Goal: Task Accomplishment & Management: Manage account settings

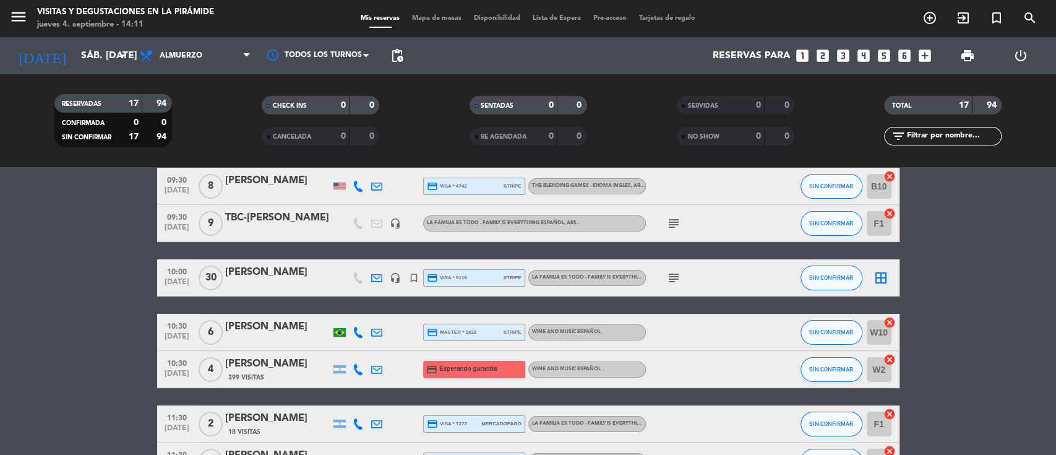
scroll to position [82, 0]
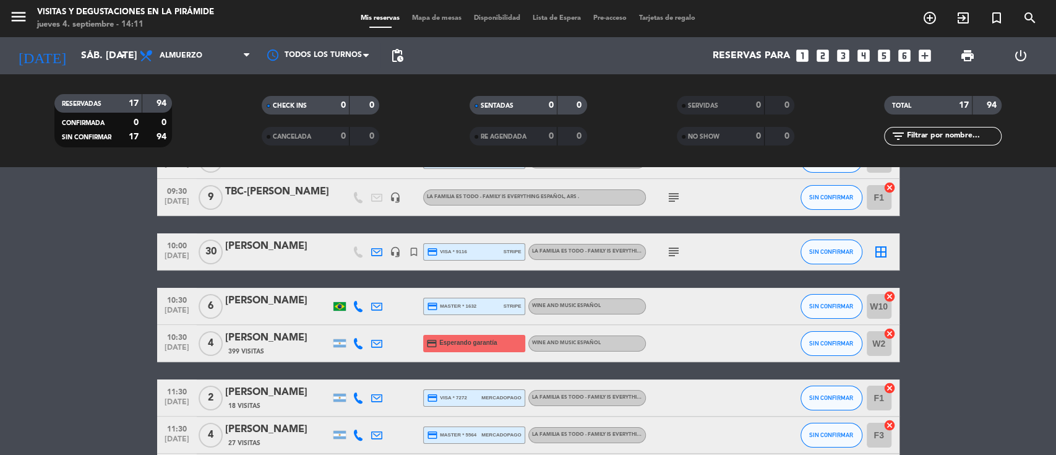
click at [282, 245] on div "[PERSON_NAME]" at bounding box center [277, 246] width 105 height 16
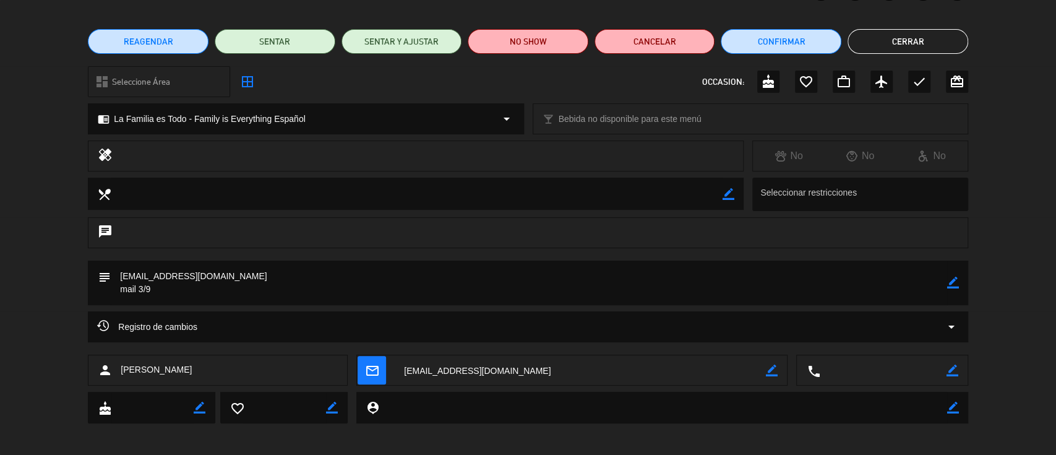
click at [950, 374] on icon "border_color" at bounding box center [953, 371] width 12 height 12
paste textarea "[PHONE_NUMBER]."
type textarea "[PHONE_NUMBER]"
click at [949, 369] on icon at bounding box center [953, 371] width 12 height 12
click at [904, 31] on button "Cerrar" at bounding box center [908, 41] width 121 height 25
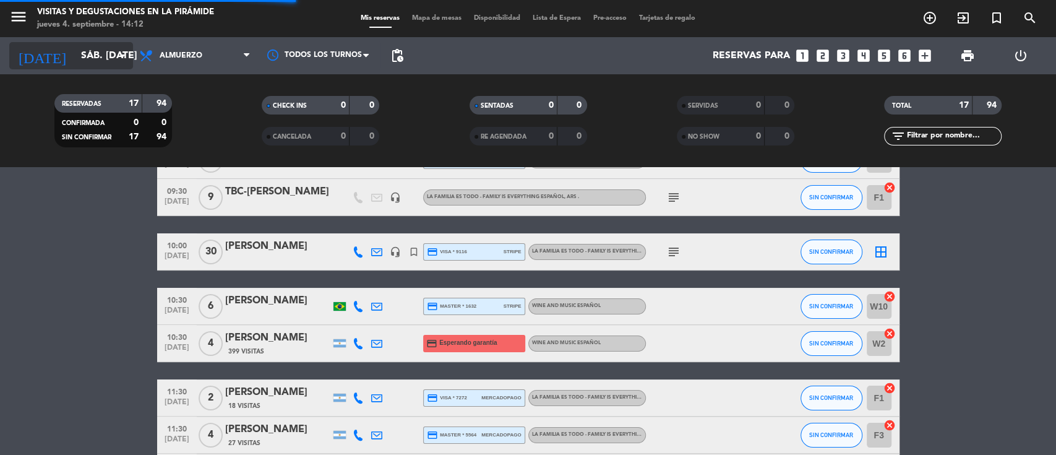
click at [77, 61] on input "sáb. [DATE]" at bounding box center [140, 56] width 131 height 24
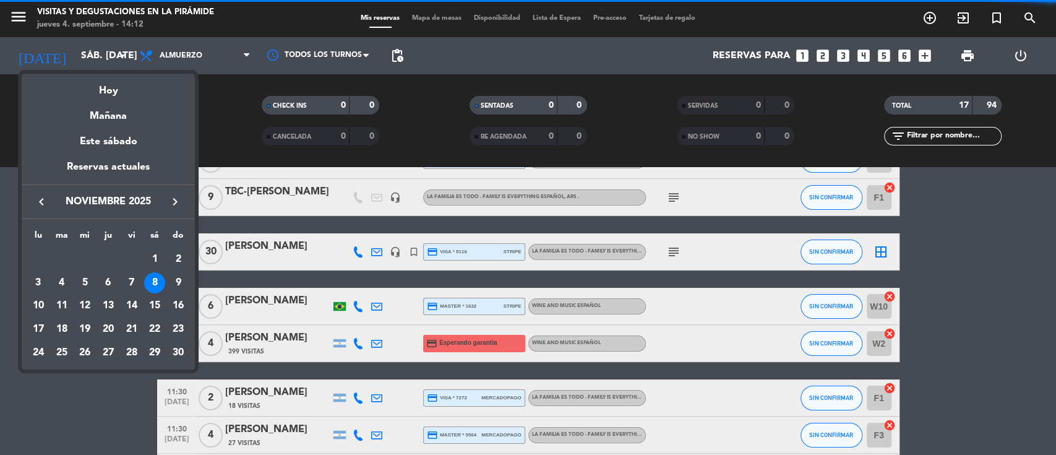
click at [175, 208] on icon "keyboard_arrow_right" at bounding box center [175, 201] width 15 height 15
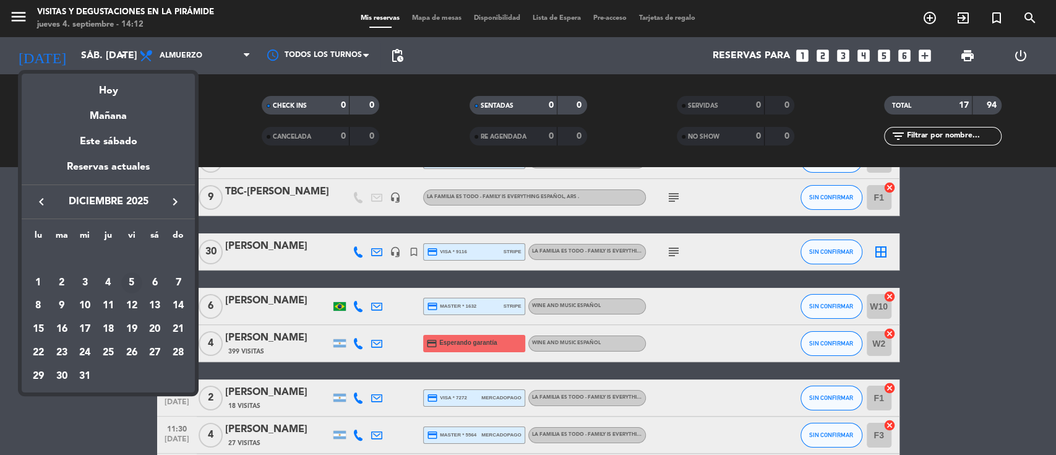
click at [134, 282] on div "5" at bounding box center [131, 282] width 21 height 21
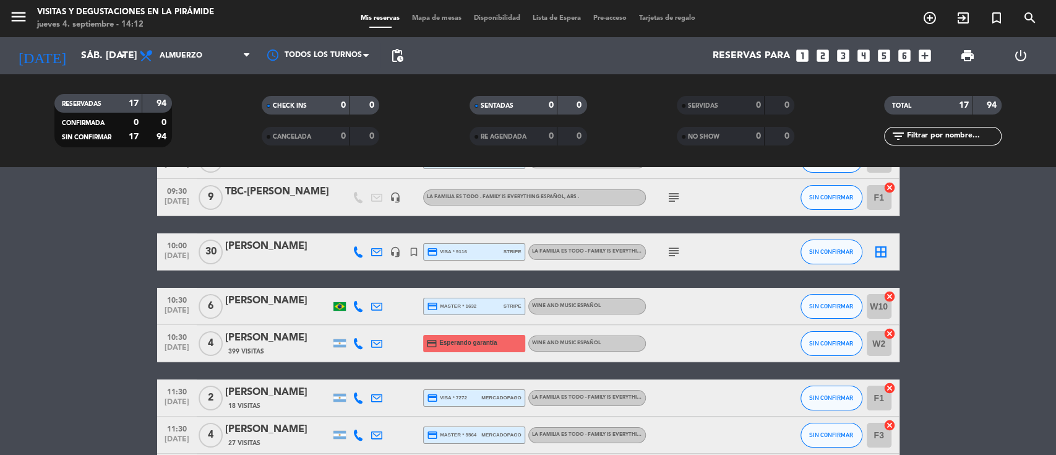
type input "vie. 5 dic."
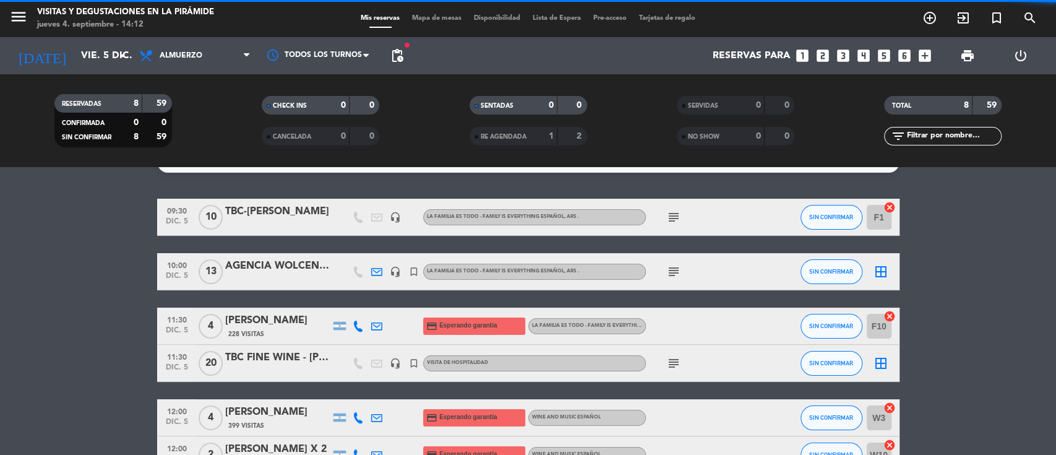
scroll to position [0, 0]
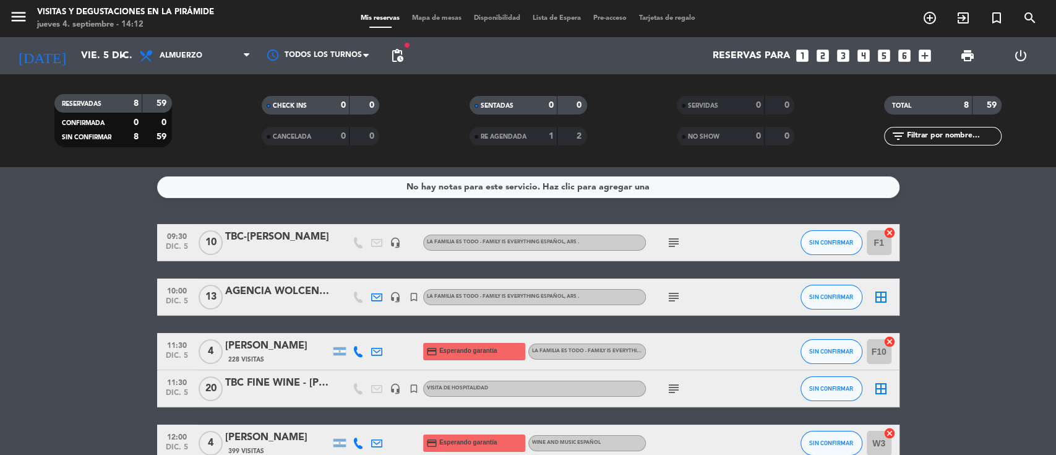
click at [804, 57] on icon "looks_one" at bounding box center [803, 56] width 16 height 16
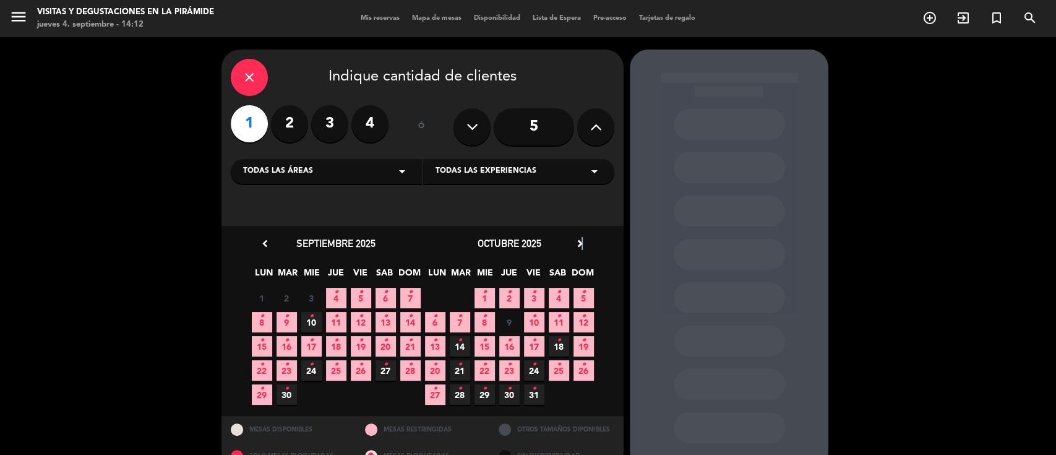
click at [582, 240] on icon "chevron_right" at bounding box center [580, 243] width 13 height 13
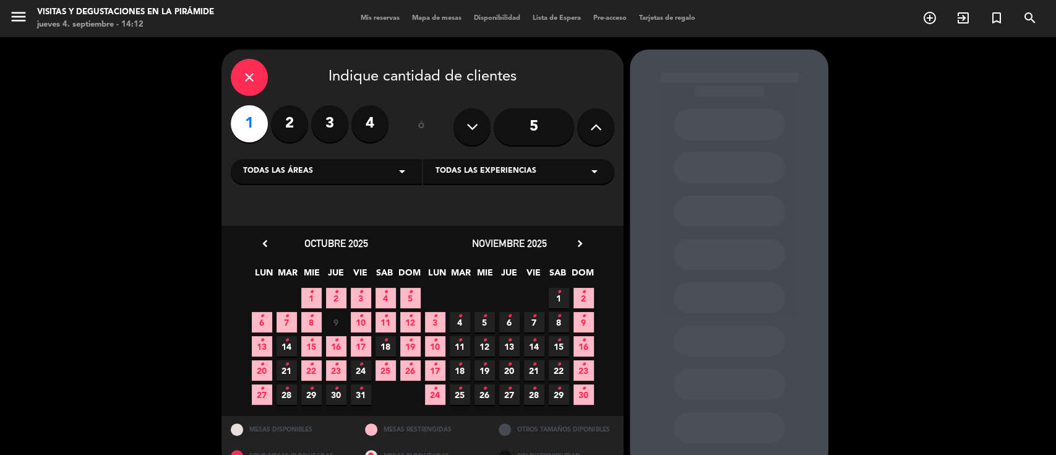
click at [577, 244] on icon "chevron_right" at bounding box center [580, 243] width 13 height 13
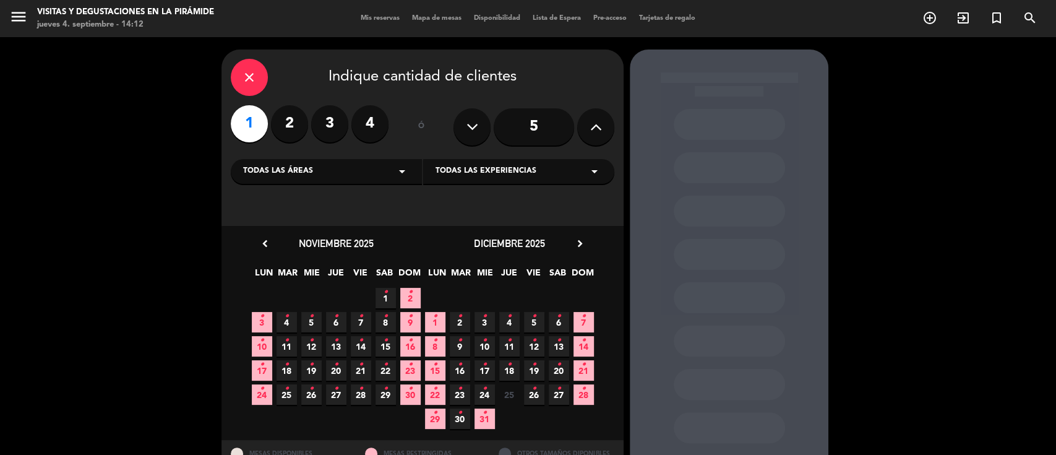
click at [530, 319] on span "5 •" at bounding box center [534, 322] width 20 height 20
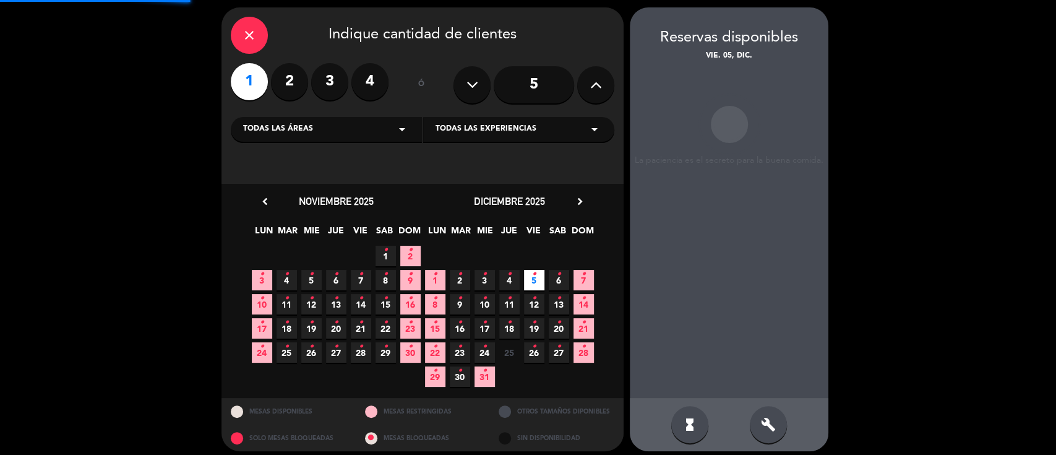
scroll to position [50, 0]
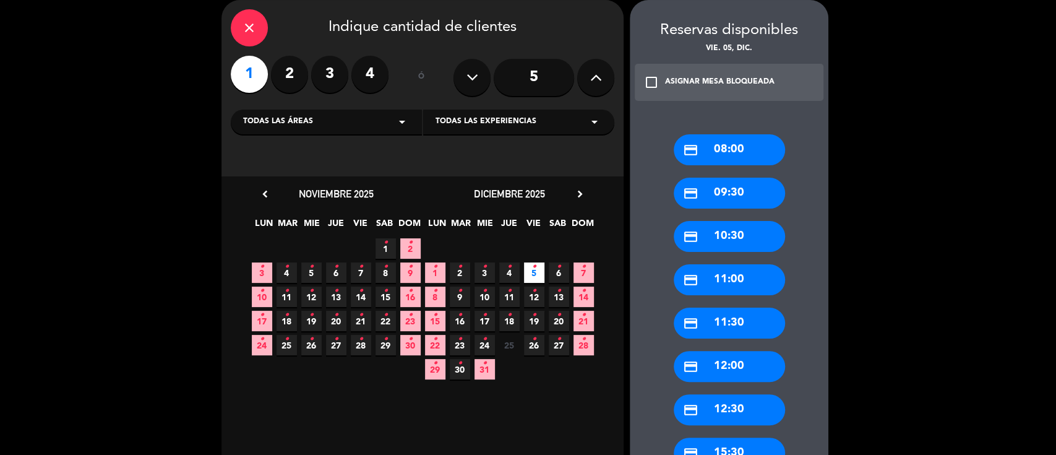
drag, startPoint x: 711, startPoint y: 198, endPoint x: 303, endPoint y: 176, distance: 408.5
click at [711, 199] on div "credit_card 09:30" at bounding box center [729, 193] width 111 height 31
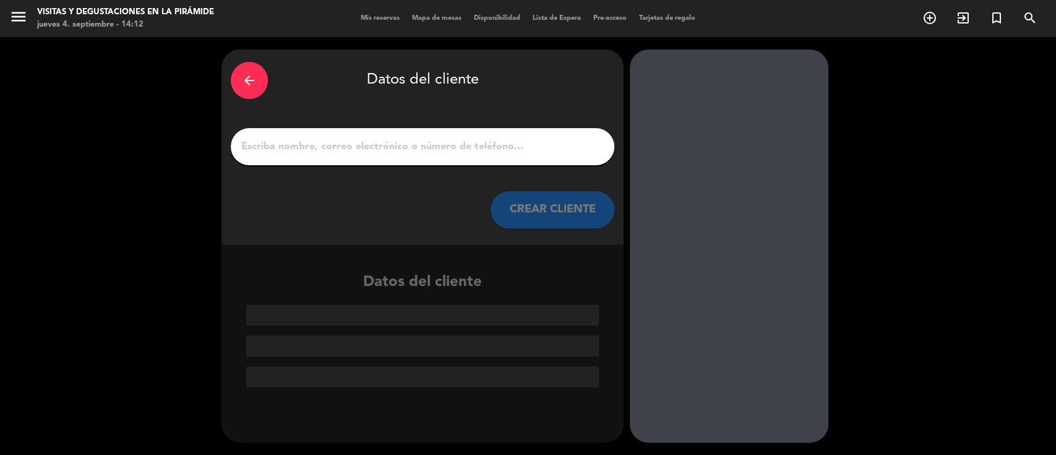
click at [304, 145] on input "1" at bounding box center [422, 146] width 365 height 17
paste input "[EMAIL_ADDRESS][DOMAIN_NAME]"
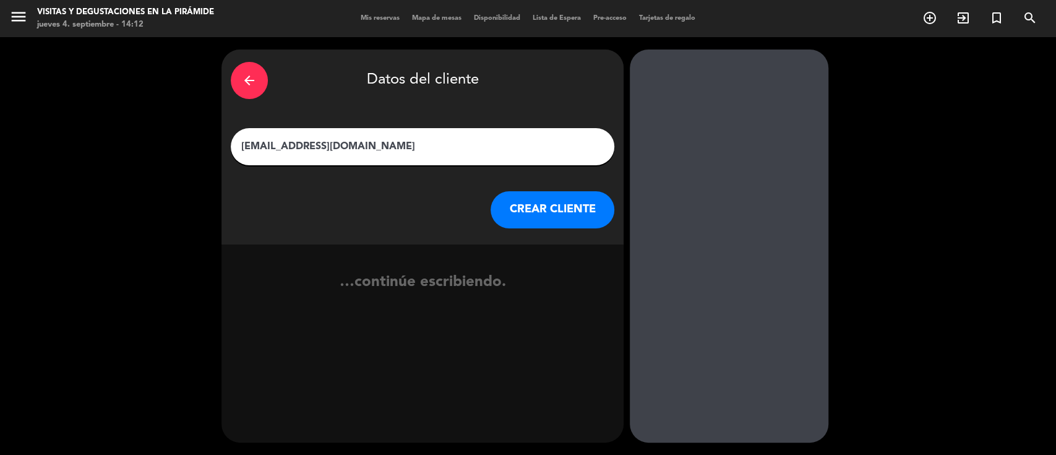
type input "[EMAIL_ADDRESS][DOMAIN_NAME]"
click at [538, 220] on button "CREAR CLIENTE" at bounding box center [553, 209] width 124 height 37
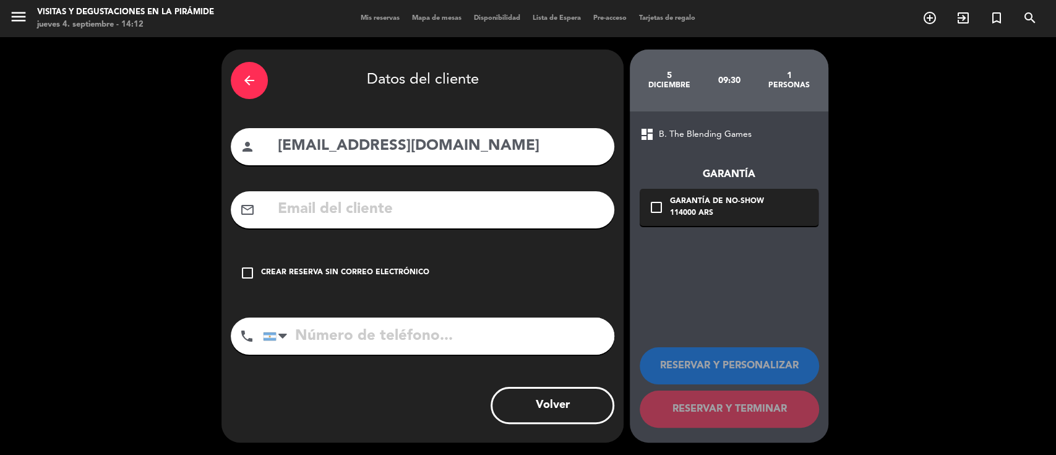
drag, startPoint x: 514, startPoint y: 149, endPoint x: 130, endPoint y: 145, distance: 383.7
click at [130, 145] on div "arrow_back Datos del cliente person [EMAIL_ADDRESS][DOMAIN_NAME] mail_outline c…" at bounding box center [528, 246] width 1056 height 418
type input "AGENCIA VINTURA"
click at [313, 212] on input "text" at bounding box center [441, 209] width 329 height 25
paste input "[EMAIL_ADDRESS][DOMAIN_NAME]"
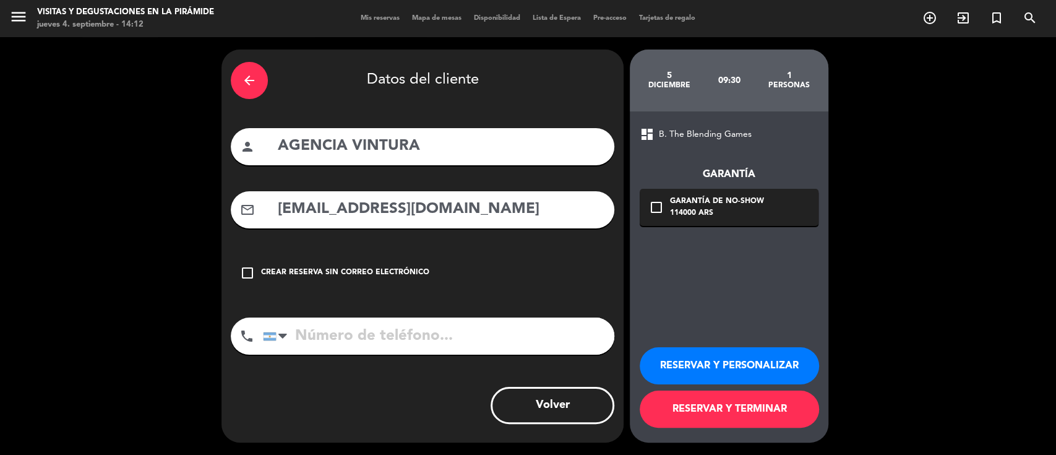
type input "[EMAIL_ADDRESS][DOMAIN_NAME]"
click at [464, 148] on input "AGENCIA VINTURA" at bounding box center [441, 146] width 329 height 25
paste input "[PERSON_NAME]"
type input "AGENCIA VINTURA [PERSON_NAME]"
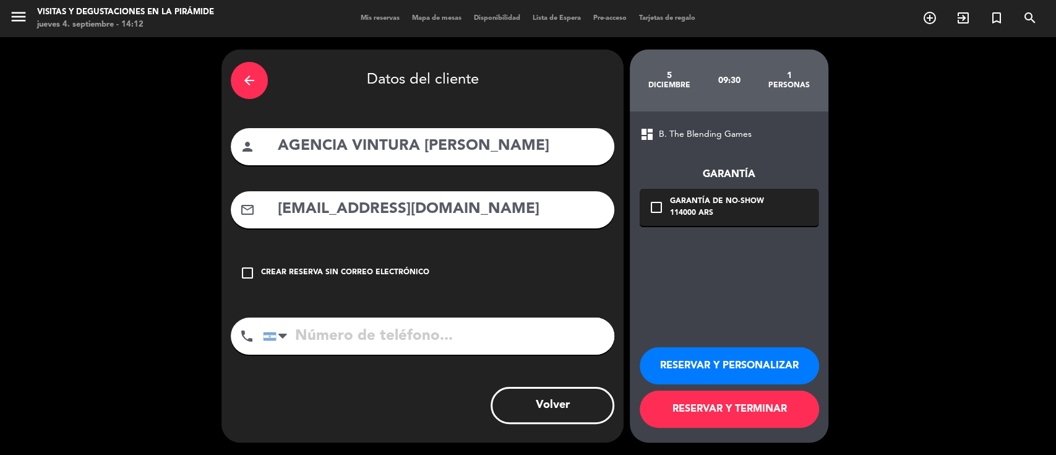
scroll to position [0, 0]
click at [728, 359] on button "RESERVAR Y PERSONALIZAR" at bounding box center [729, 365] width 179 height 37
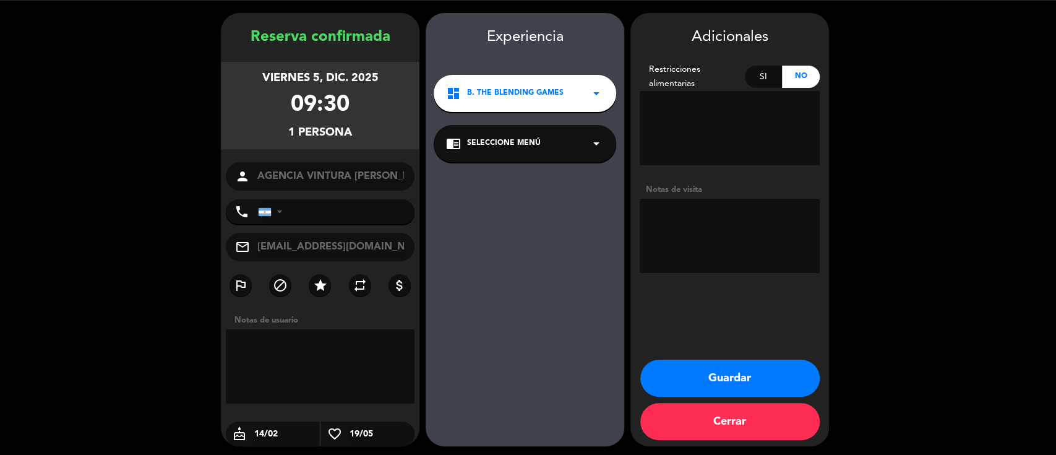
scroll to position [40, 0]
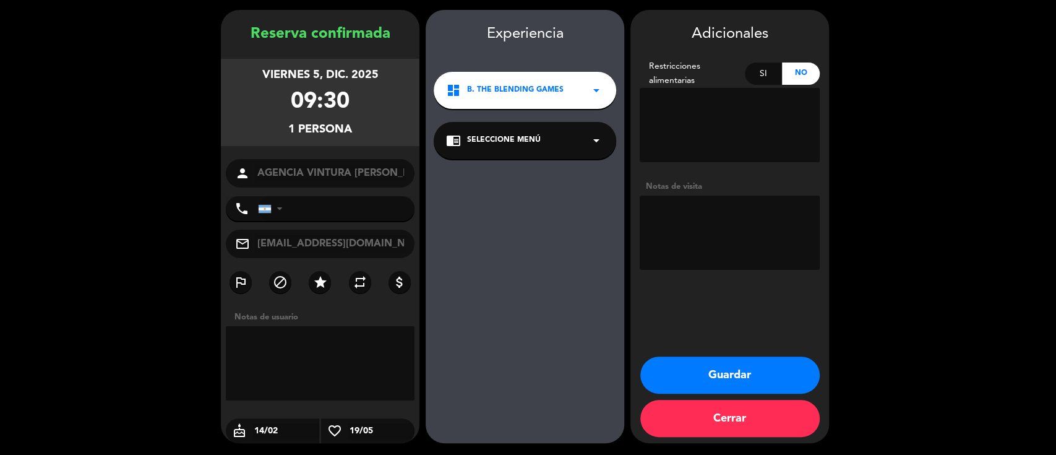
drag, startPoint x: 761, startPoint y: 380, endPoint x: 740, endPoint y: 372, distance: 22.5
click at [758, 379] on button "Guardar" at bounding box center [730, 374] width 179 height 37
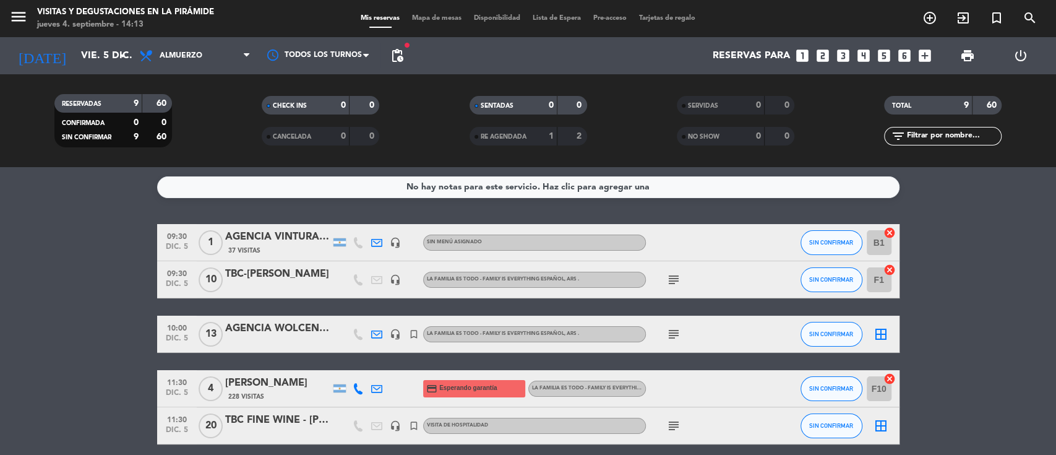
click at [266, 238] on div "AGENCIA VINTURA [PERSON_NAME]" at bounding box center [277, 237] width 105 height 16
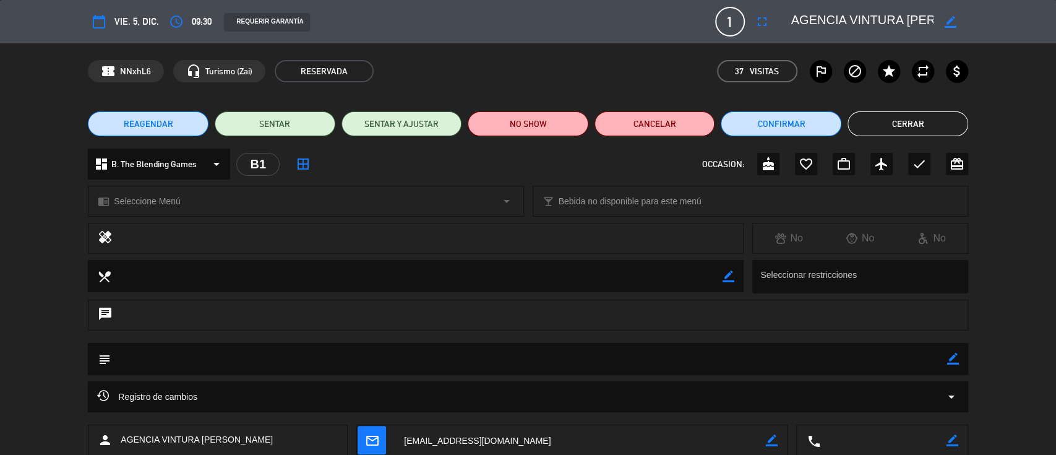
click at [172, 121] on button "REAGENDAR" at bounding box center [148, 123] width 121 height 25
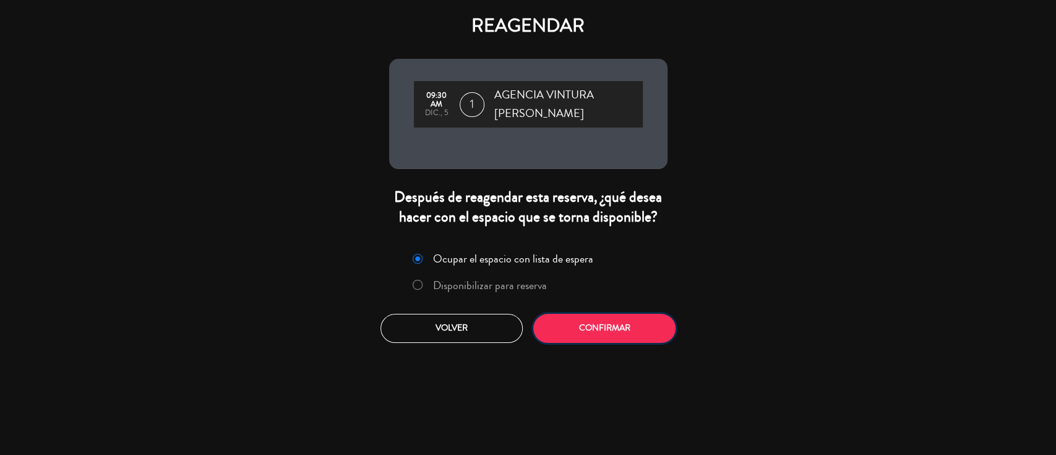
click at [587, 331] on button "Confirmar" at bounding box center [604, 328] width 142 height 29
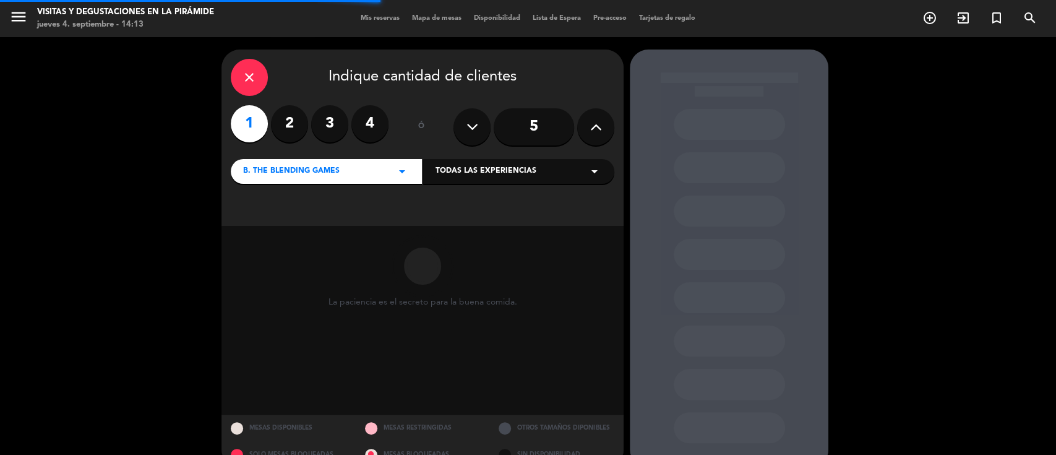
click at [274, 171] on span "B. The Blending Games" at bounding box center [291, 171] width 97 height 12
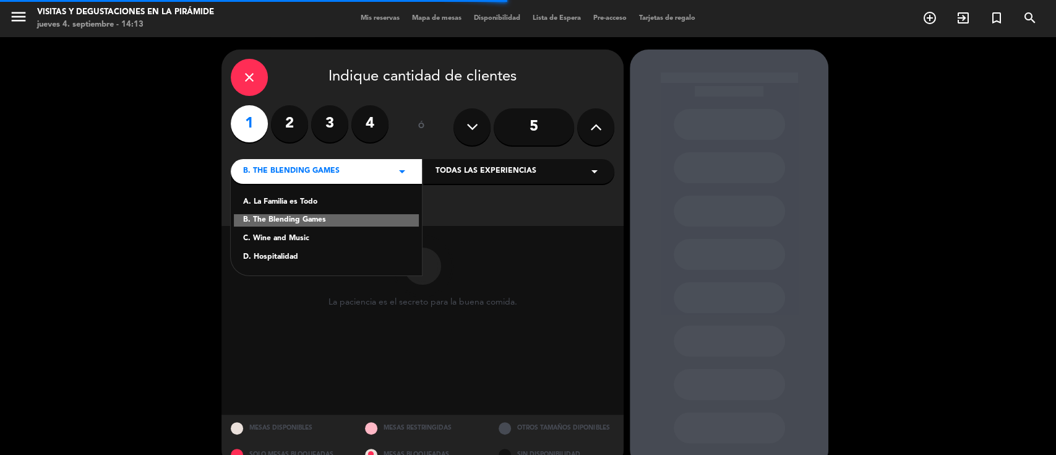
click at [274, 235] on div "C. Wine and Music" at bounding box center [326, 239] width 166 height 12
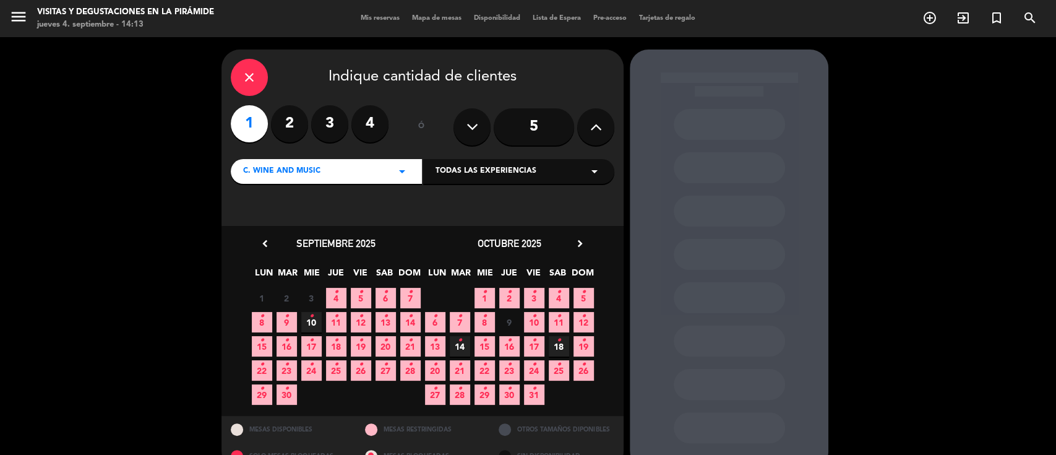
click at [584, 238] on icon "chevron_right" at bounding box center [580, 243] width 13 height 13
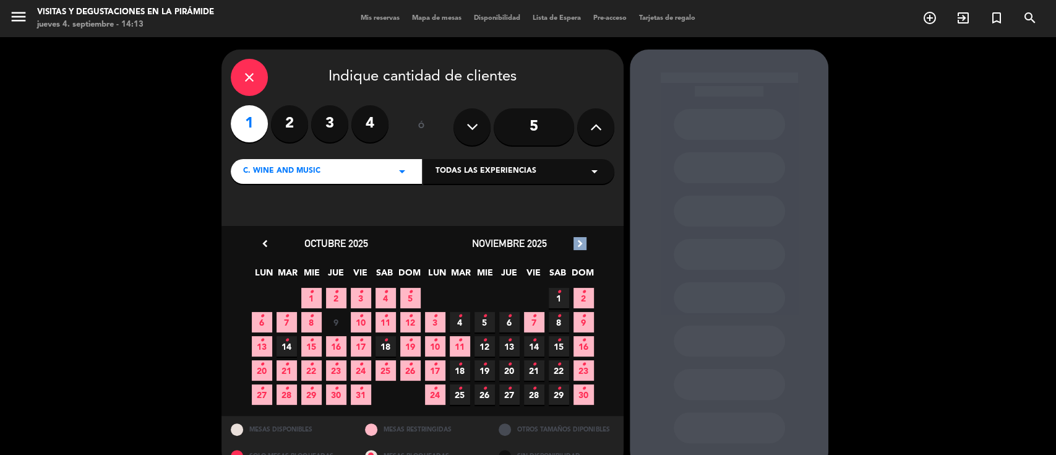
click at [584, 239] on icon "chevron_right" at bounding box center [580, 243] width 13 height 13
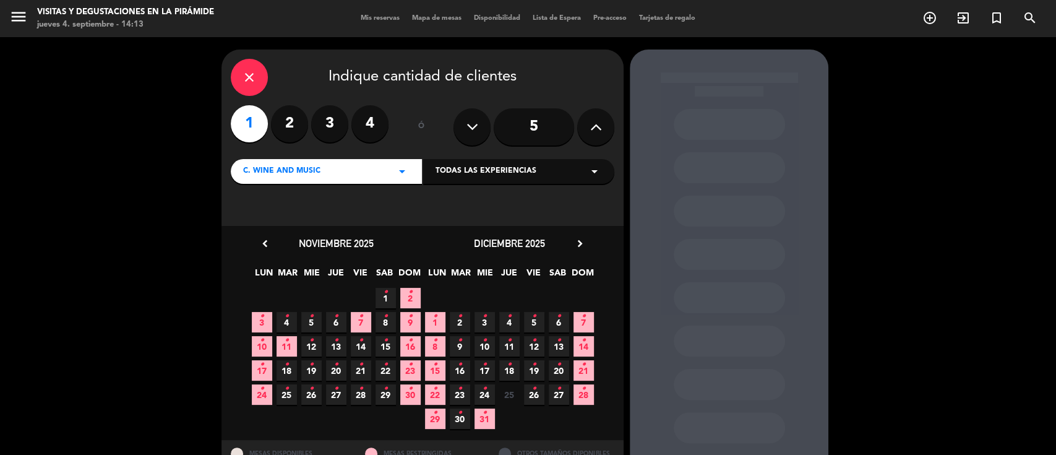
drag, startPoint x: 537, startPoint y: 317, endPoint x: 546, endPoint y: 317, distance: 9.9
click at [535, 317] on span "5 •" at bounding box center [534, 322] width 20 height 20
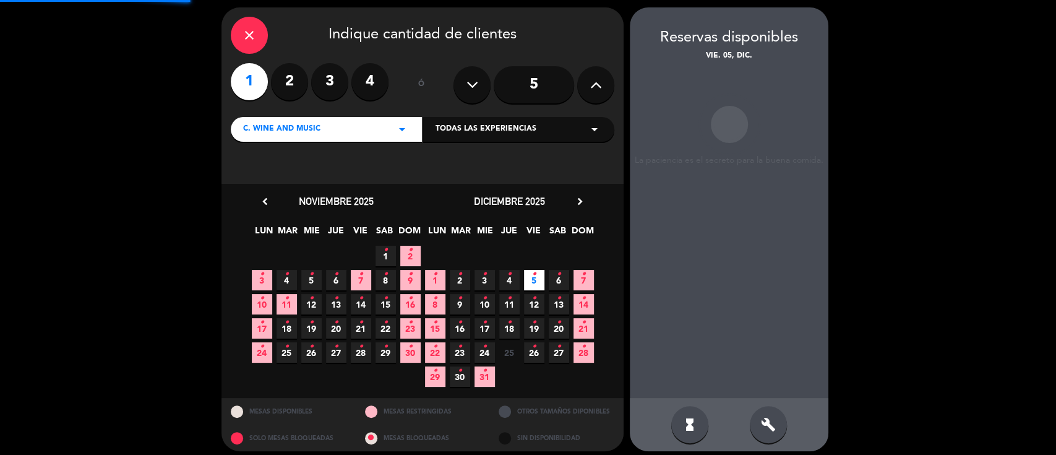
scroll to position [50, 0]
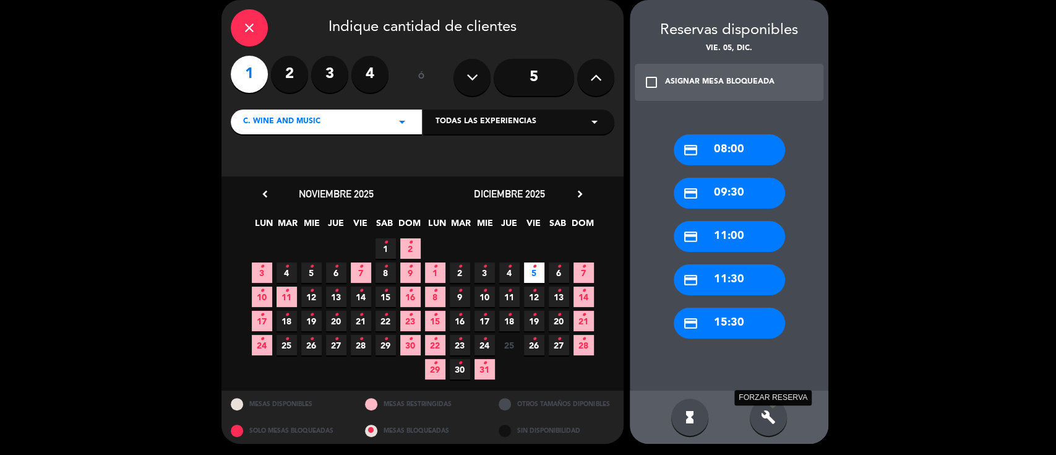
click at [764, 418] on icon "build" at bounding box center [768, 417] width 15 height 15
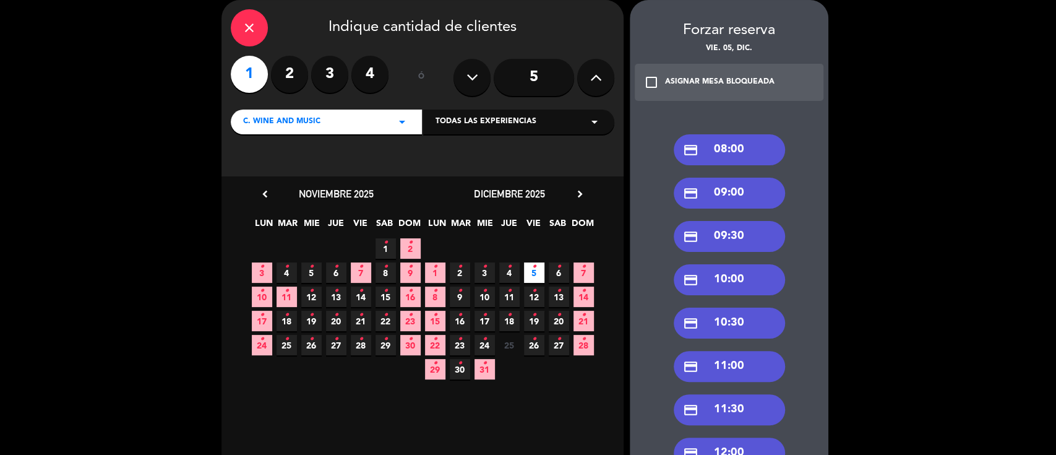
click at [713, 324] on div "credit_card 10:30" at bounding box center [729, 323] width 111 height 31
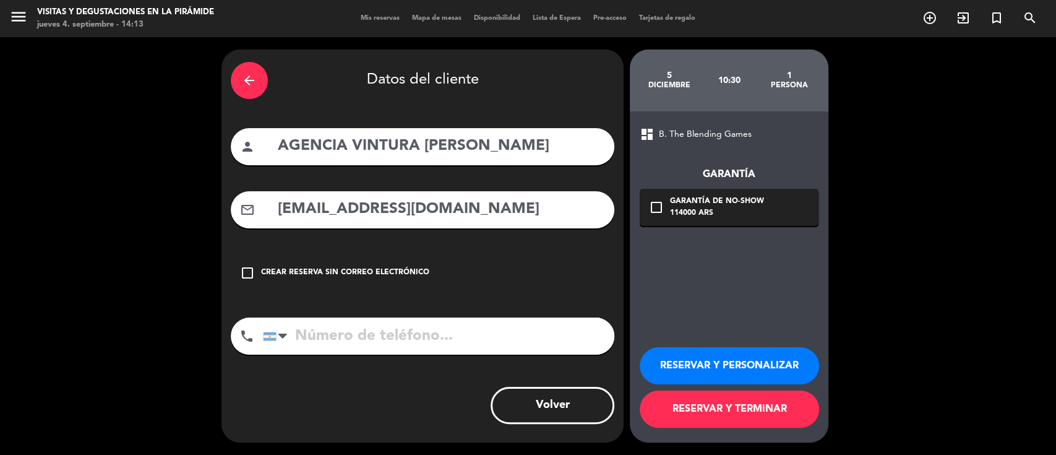
scroll to position [0, 0]
click at [703, 355] on button "RESERVAR Y PERSONALIZAR" at bounding box center [729, 365] width 179 height 37
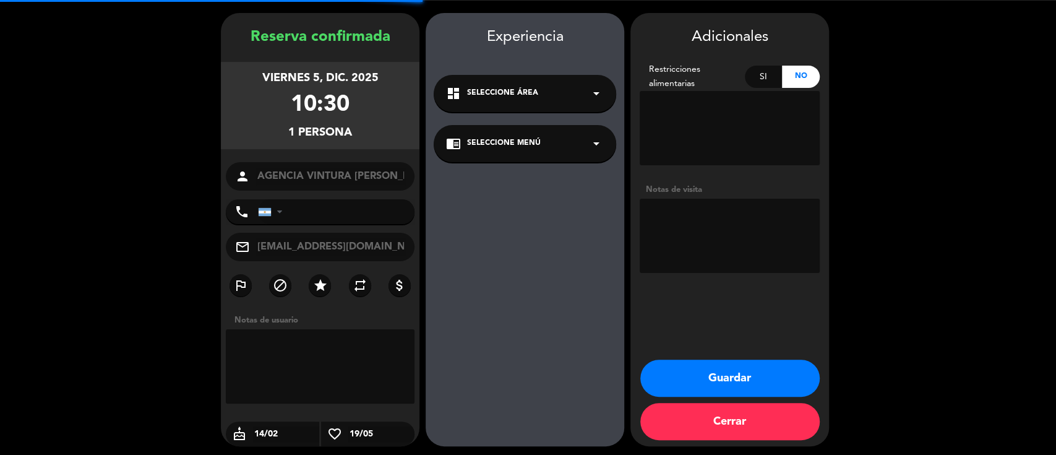
scroll to position [40, 0]
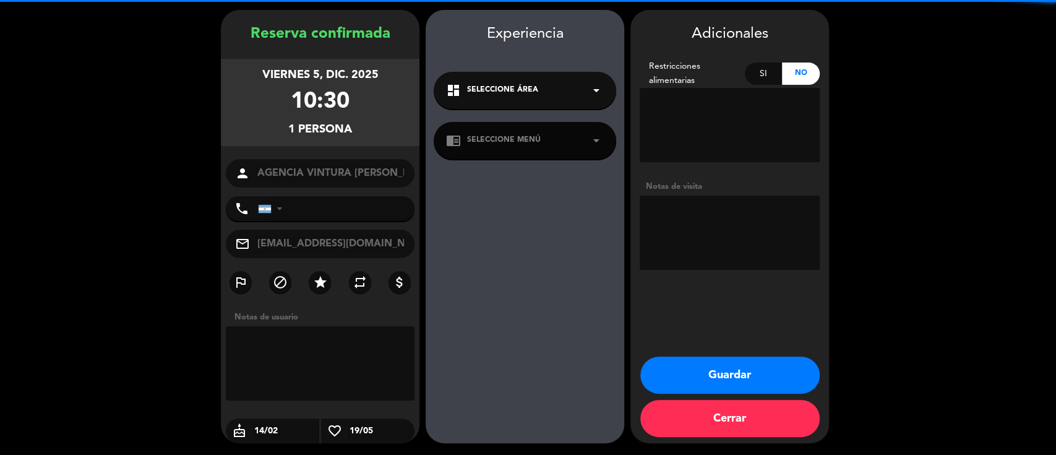
click at [500, 92] on span "Seleccione Área" at bounding box center [502, 90] width 71 height 12
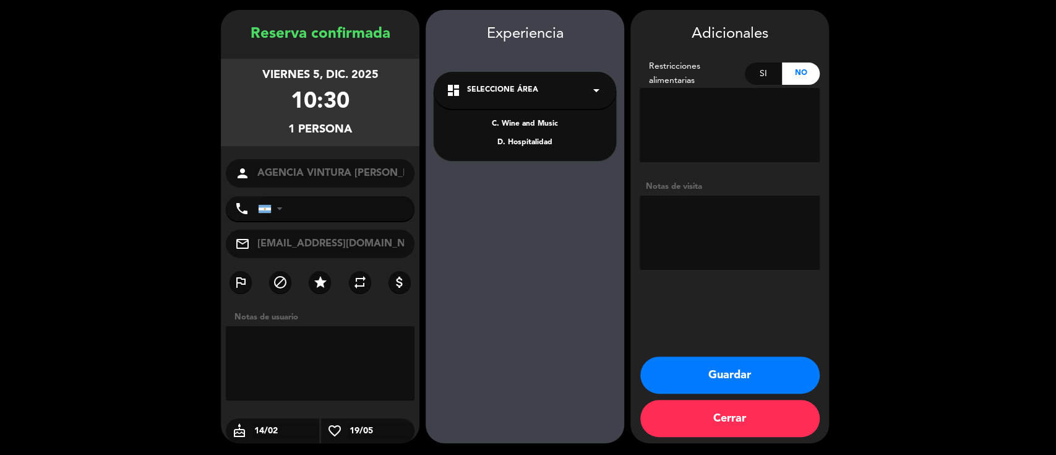
click at [500, 127] on div "C. Wine and Music" at bounding box center [525, 124] width 158 height 12
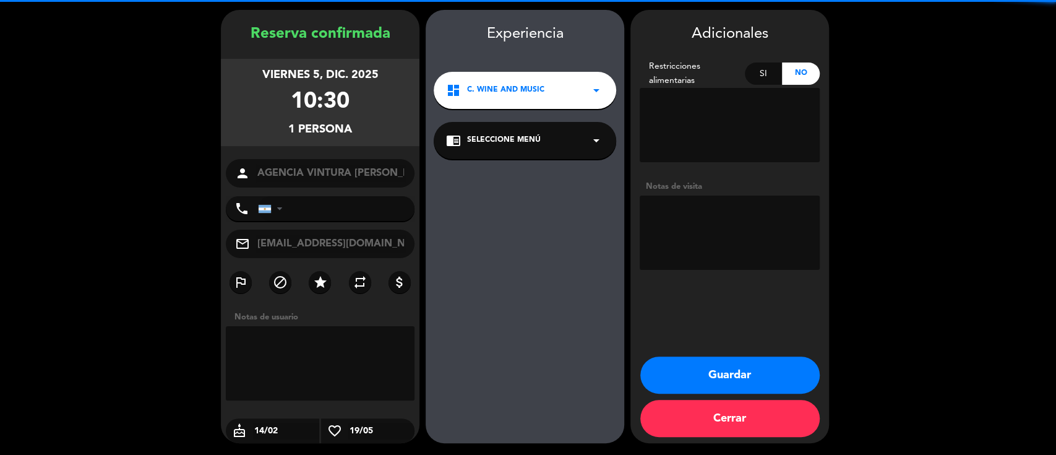
click at [497, 146] on span "Seleccione Menú" at bounding box center [504, 140] width 74 height 12
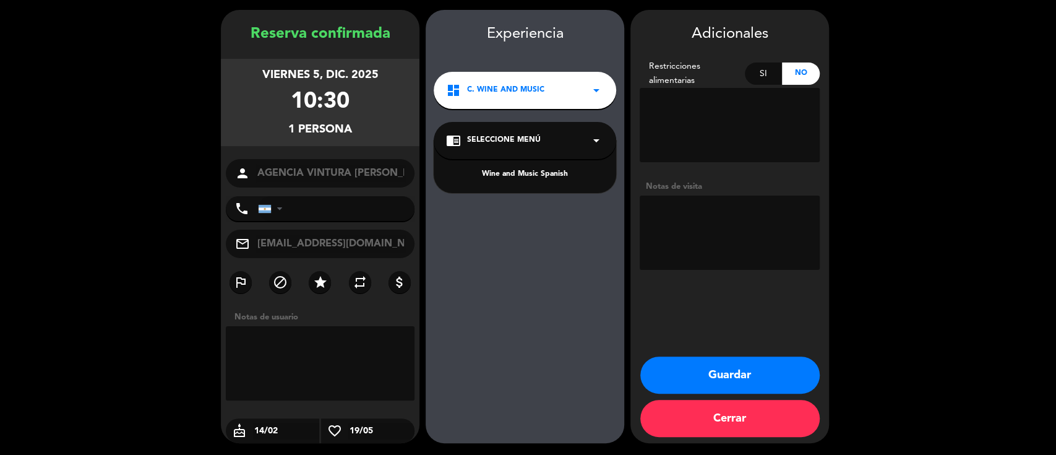
click at [499, 178] on div "Wine and Music Spanish" at bounding box center [525, 174] width 158 height 12
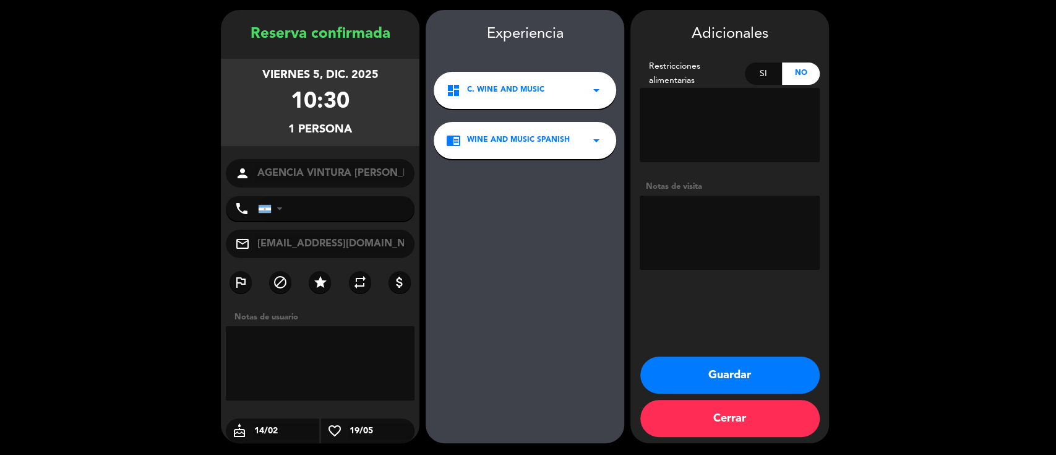
click at [710, 378] on button "Guardar" at bounding box center [730, 374] width 179 height 37
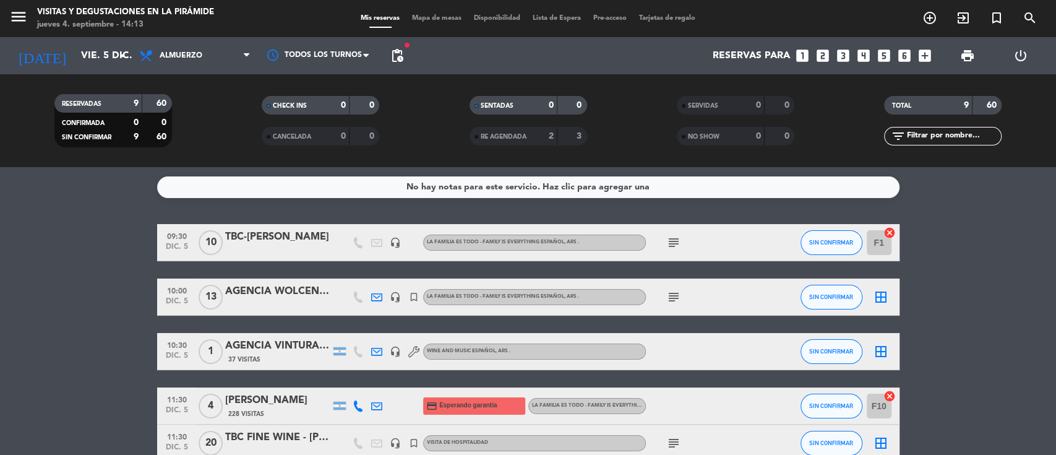
click at [886, 349] on icon "border_all" at bounding box center [881, 351] width 15 height 15
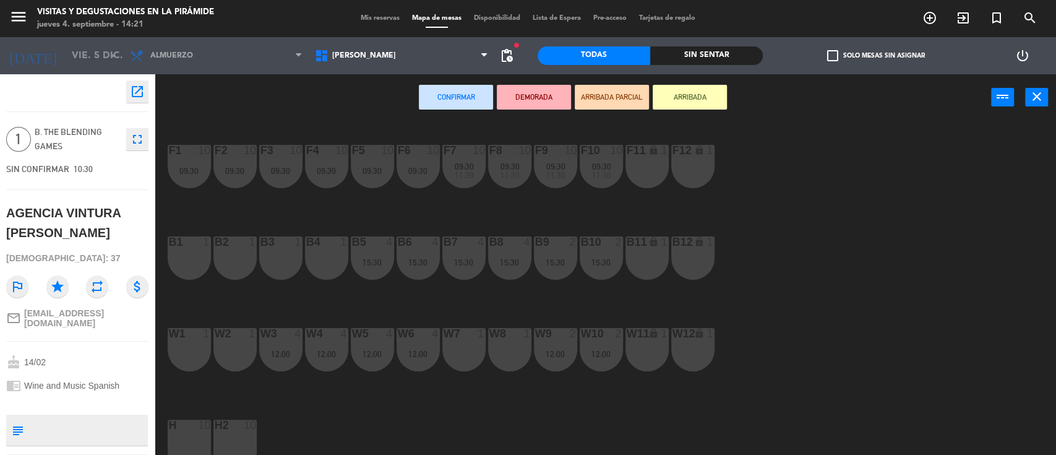
drag, startPoint x: 184, startPoint y: 347, endPoint x: 197, endPoint y: 347, distance: 13.0
click at [184, 348] on div "w1 1" at bounding box center [189, 349] width 43 height 43
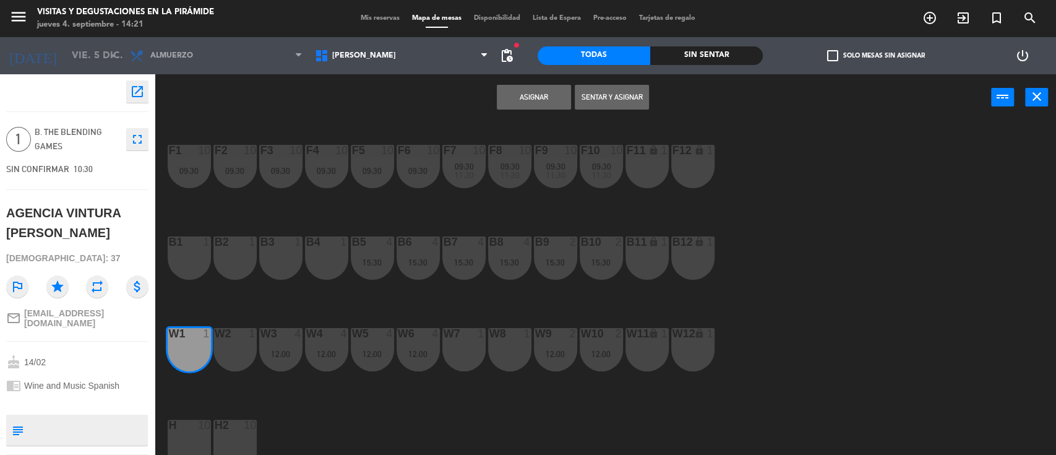
click at [519, 101] on button "Asignar" at bounding box center [534, 97] width 74 height 25
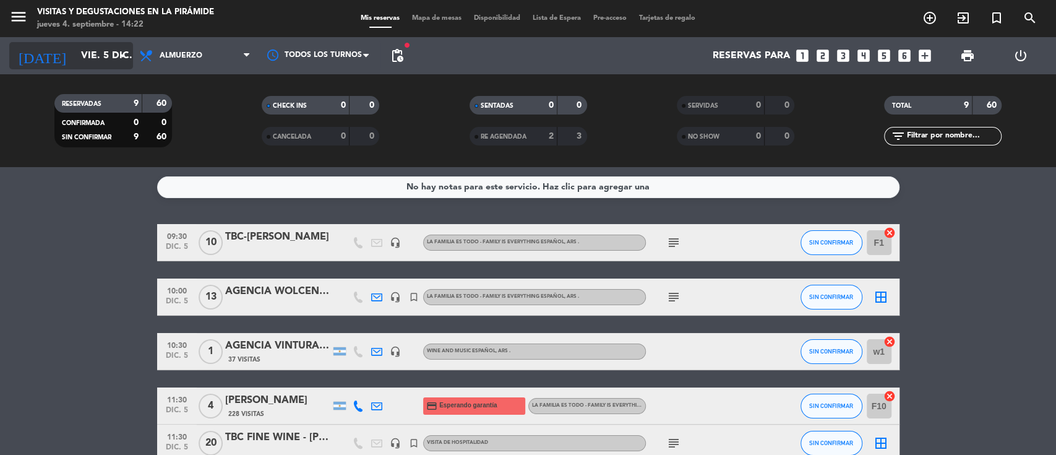
click at [89, 55] on input "vie. 5 dic." at bounding box center [140, 56] width 131 height 24
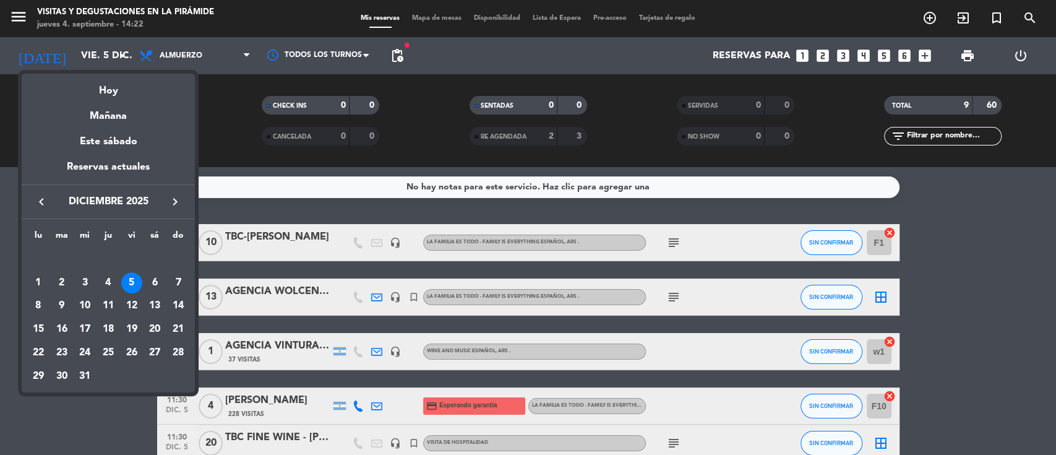
click at [45, 208] on icon "keyboard_arrow_left" at bounding box center [41, 201] width 15 height 15
click at [46, 207] on icon "keyboard_arrow_left" at bounding box center [41, 201] width 15 height 15
click at [168, 207] on icon "keyboard_arrow_right" at bounding box center [175, 201] width 15 height 15
click at [52, 307] on div "11" at bounding box center [61, 306] width 21 height 21
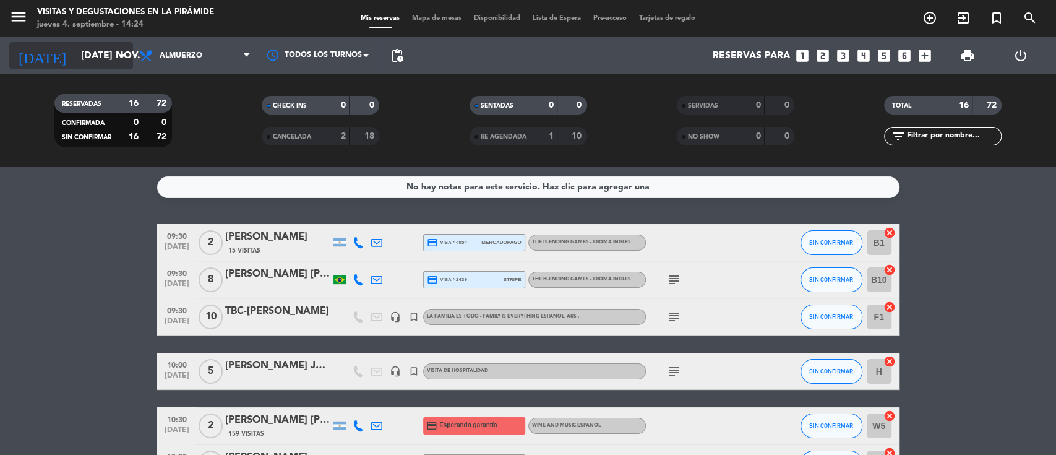
click at [75, 56] on input "[DATE] nov." at bounding box center [140, 56] width 131 height 24
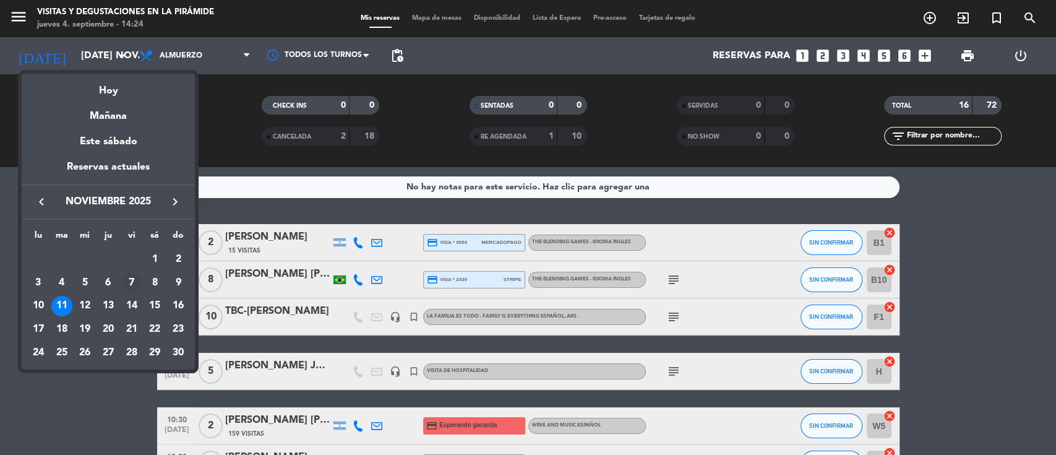
click at [129, 282] on div "7" at bounding box center [131, 282] width 21 height 21
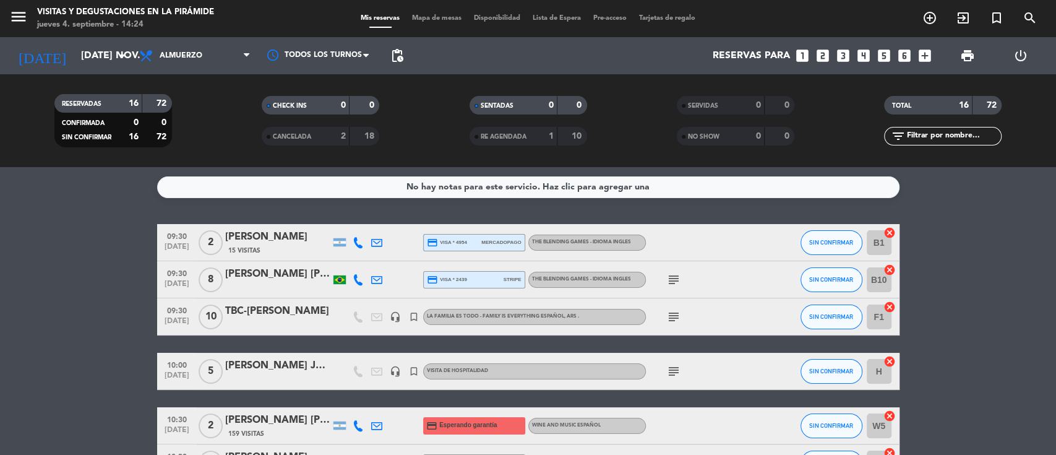
type input "vie. [DATE]"
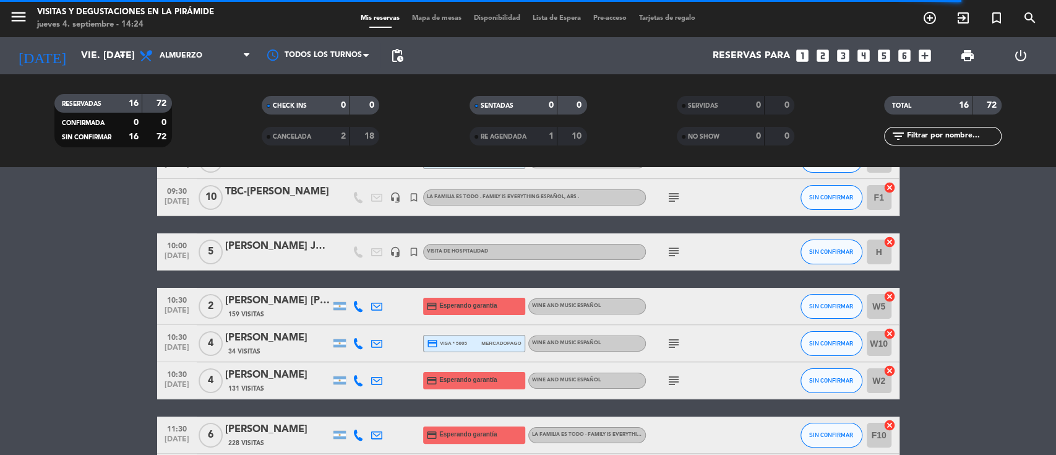
scroll to position [165, 0]
